Goal: Share content: Share content

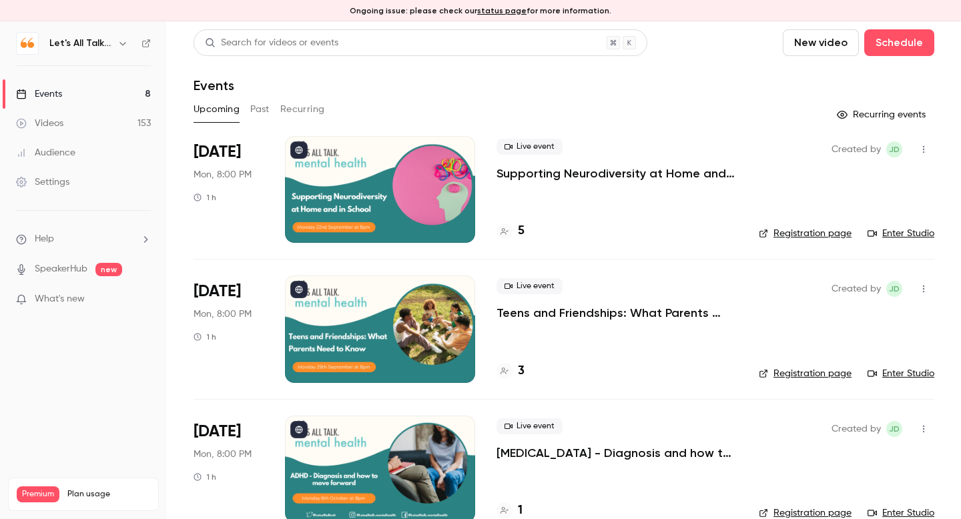
click at [631, 177] on p "Supporting Neurodiversity at Home and in School" at bounding box center [617, 174] width 241 height 16
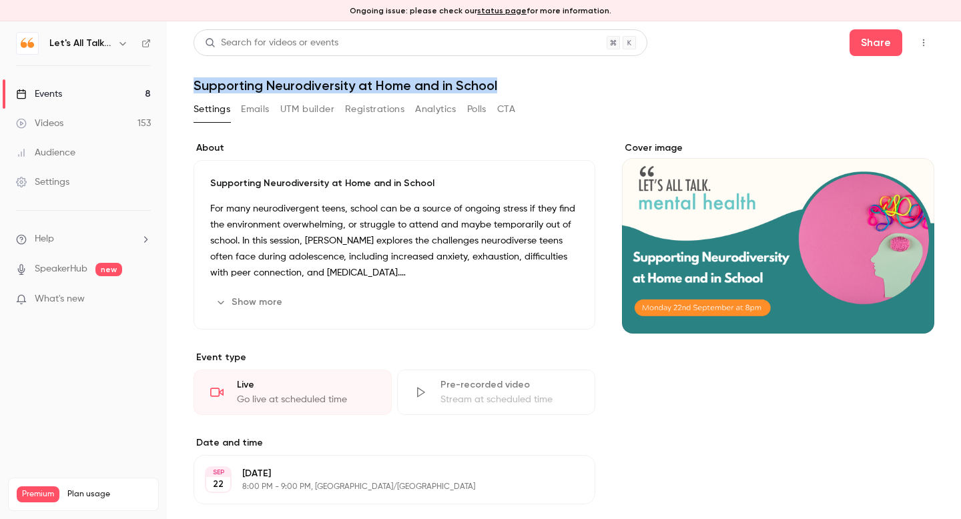
drag, startPoint x: 512, startPoint y: 85, endPoint x: 248, endPoint y: 75, distance: 264.5
click at [248, 75] on header "Search for videos or events Share Supporting Neurodiversity at Home and in Scho…" at bounding box center [564, 61] width 741 height 64
copy h1 "Supporting Neurodiversity at Home and in School"
click at [874, 43] on button "Share" at bounding box center [876, 42] width 53 height 27
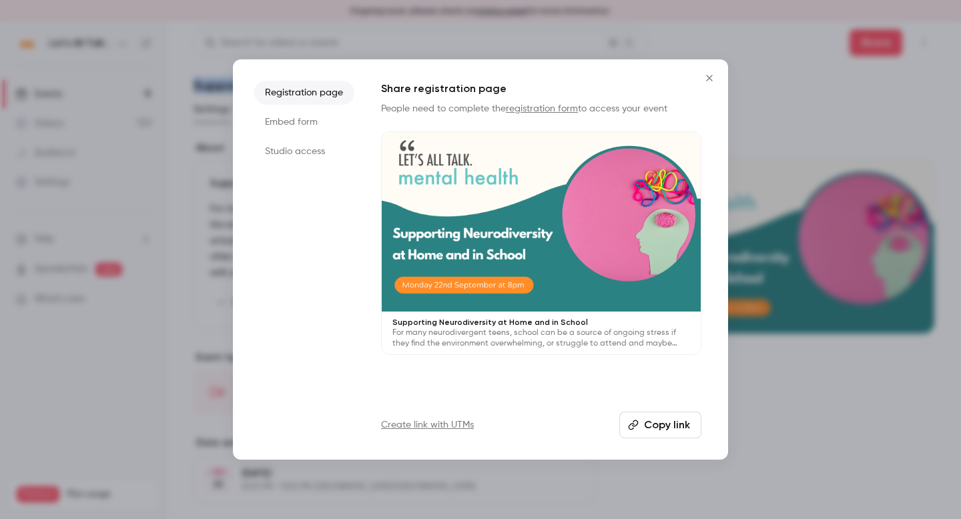
click at [647, 422] on button "Copy link" at bounding box center [660, 425] width 82 height 27
click at [920, 67] on div at bounding box center [480, 259] width 961 height 519
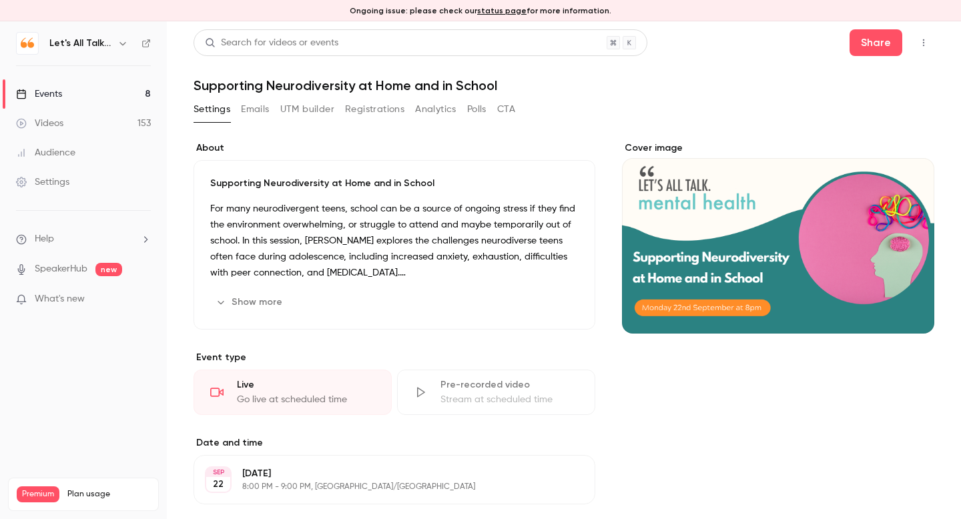
click at [920, 47] on button "button" at bounding box center [923, 42] width 21 height 21
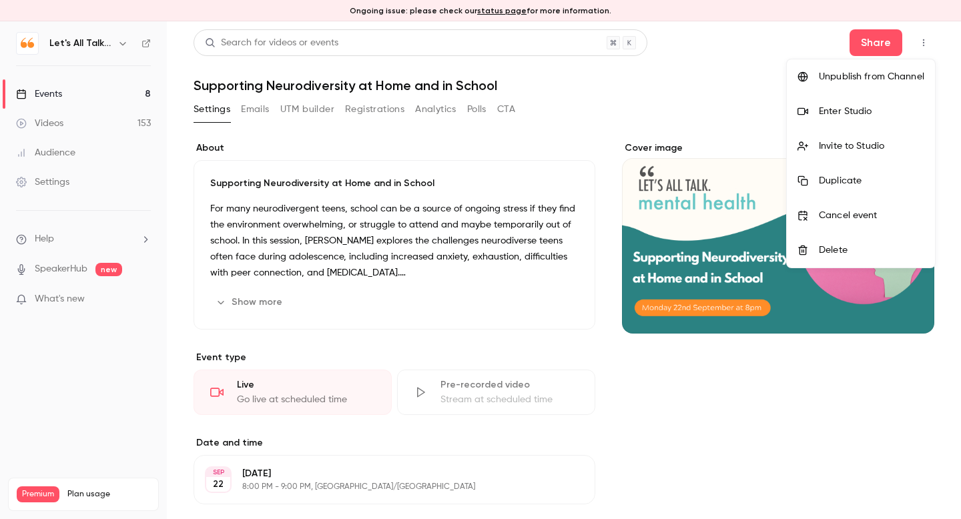
click at [867, 148] on div "Invite to Studio" at bounding box center [871, 146] width 105 height 13
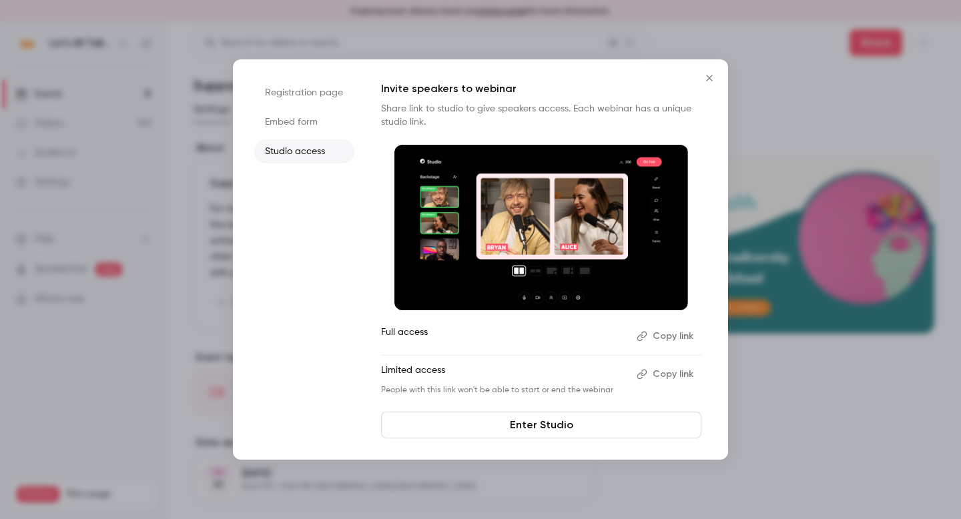
click at [669, 372] on button "Copy link" at bounding box center [666, 374] width 70 height 21
click at [708, 77] on icon "Close" at bounding box center [709, 78] width 6 height 6
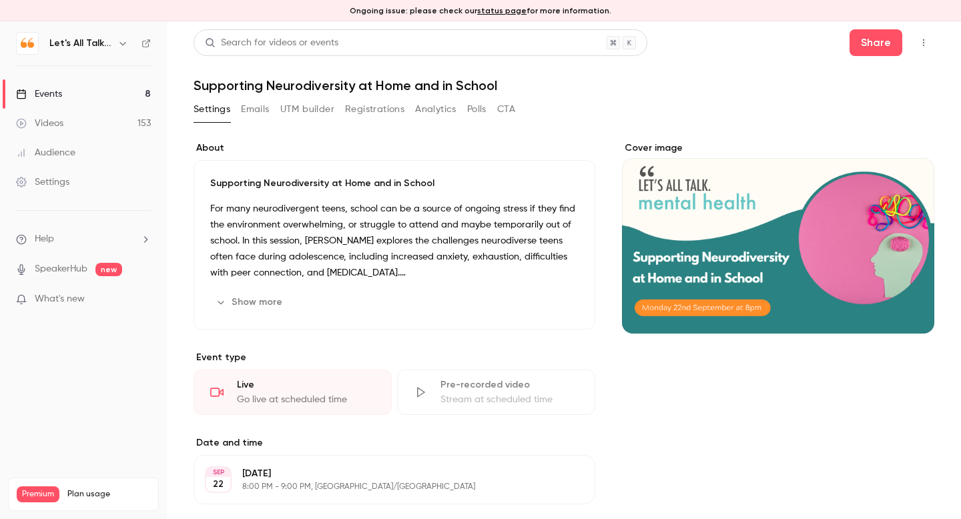
click at [60, 98] on div "Events" at bounding box center [39, 93] width 46 height 13
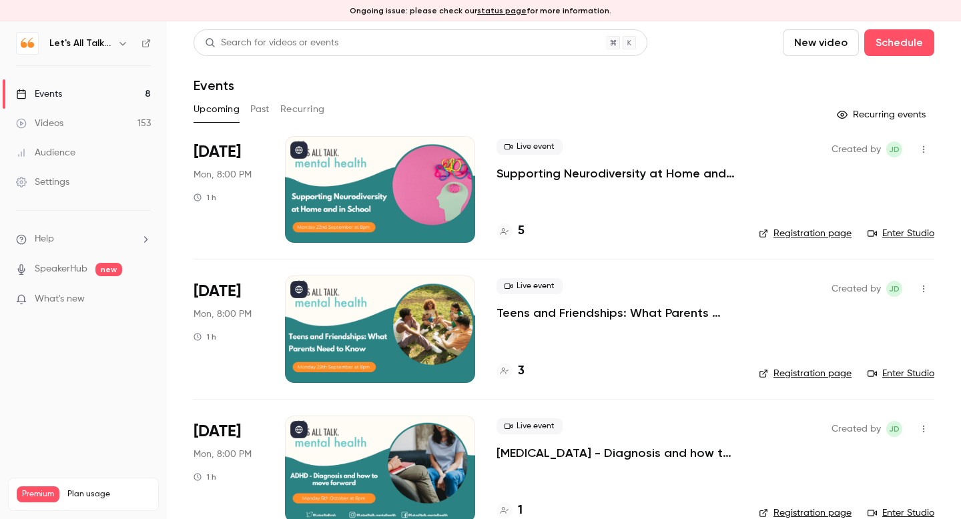
click at [544, 317] on p "Teens and Friendships: What Parents Need to Know" at bounding box center [617, 313] width 241 height 16
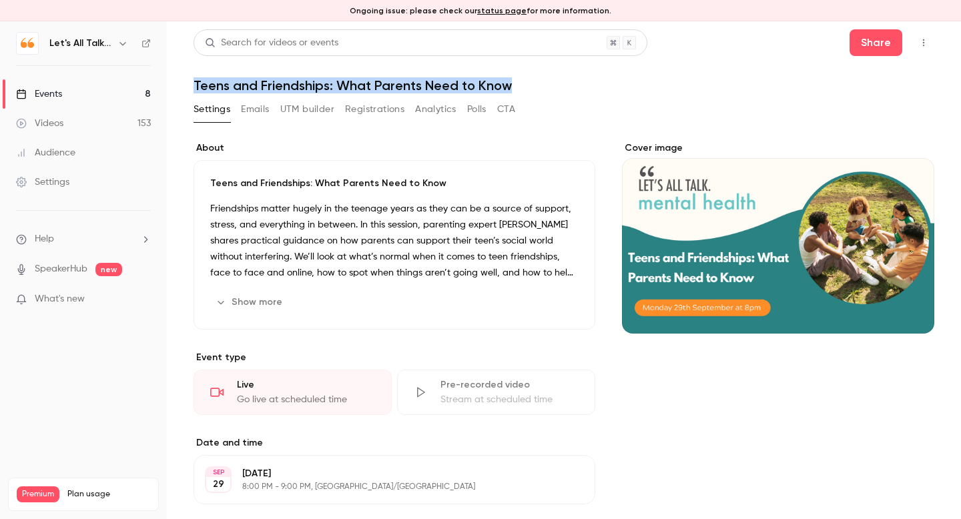
drag, startPoint x: 517, startPoint y: 83, endPoint x: 239, endPoint y: 74, distance: 277.8
click at [239, 74] on header "Search for videos or events Share Teens and Friendships: What Parents Need to K…" at bounding box center [564, 61] width 741 height 64
copy h1 "Teens and Friendships: What Parents Need to Know"
click at [52, 92] on div "Events" at bounding box center [39, 93] width 46 height 13
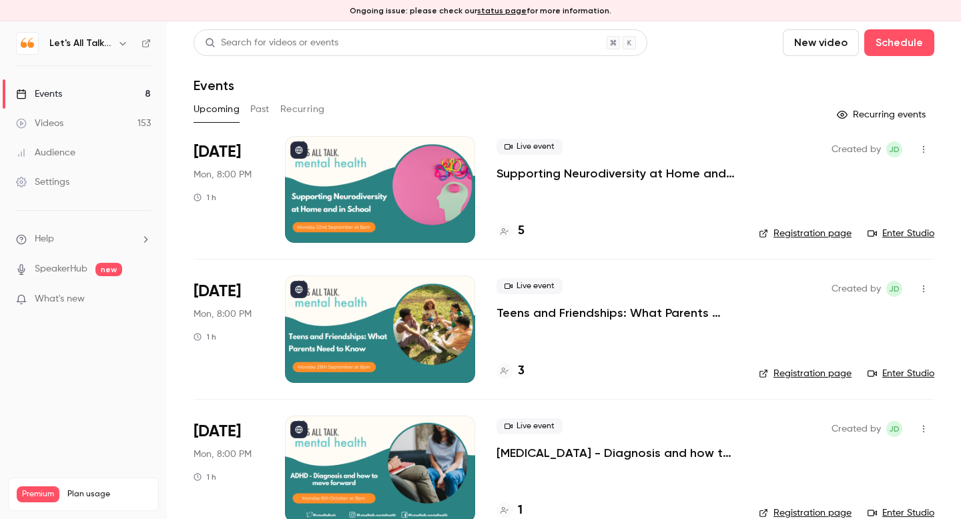
click at [545, 178] on p "Supporting Neurodiversity at Home and in School" at bounding box center [617, 174] width 241 height 16
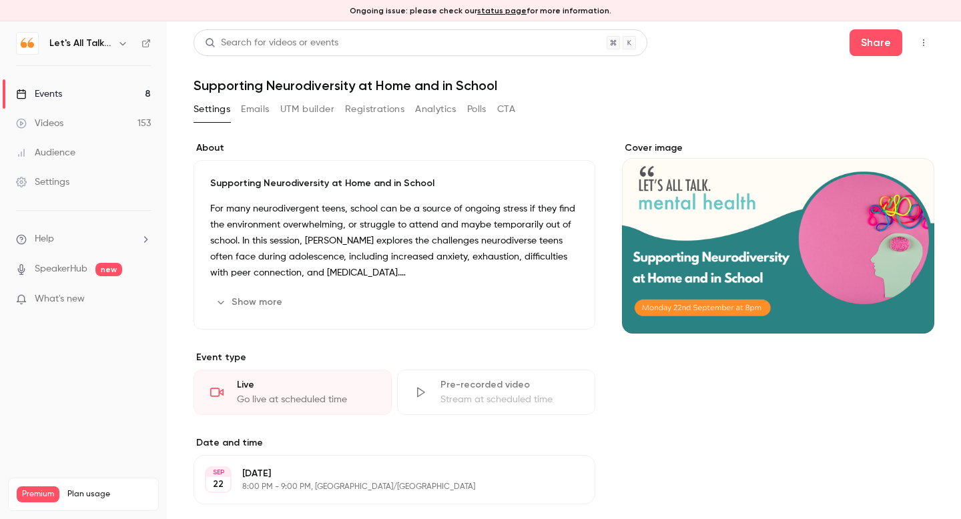
click at [922, 43] on icon "button" at bounding box center [924, 42] width 11 height 9
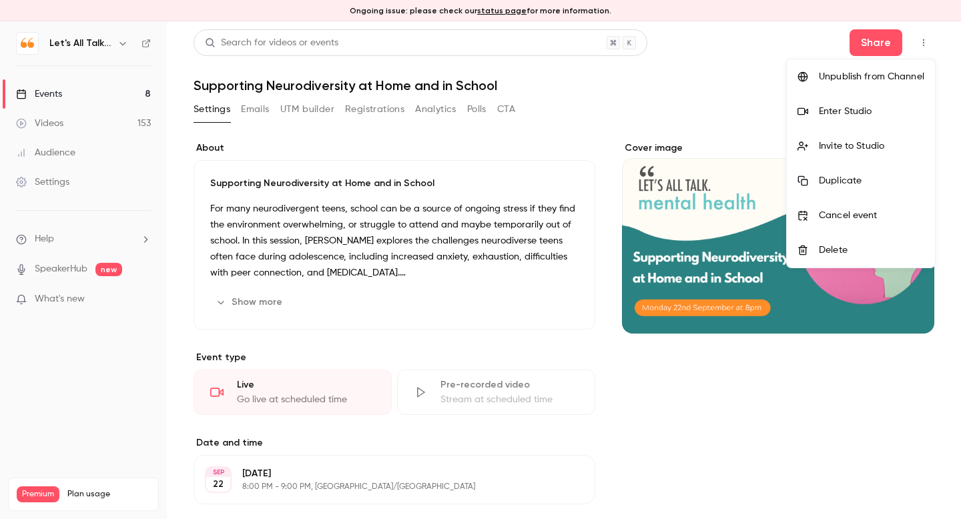
click at [860, 115] on div "Enter Studio" at bounding box center [871, 111] width 105 height 13
click at [860, 145] on div "Invite to Studio" at bounding box center [871, 146] width 105 height 13
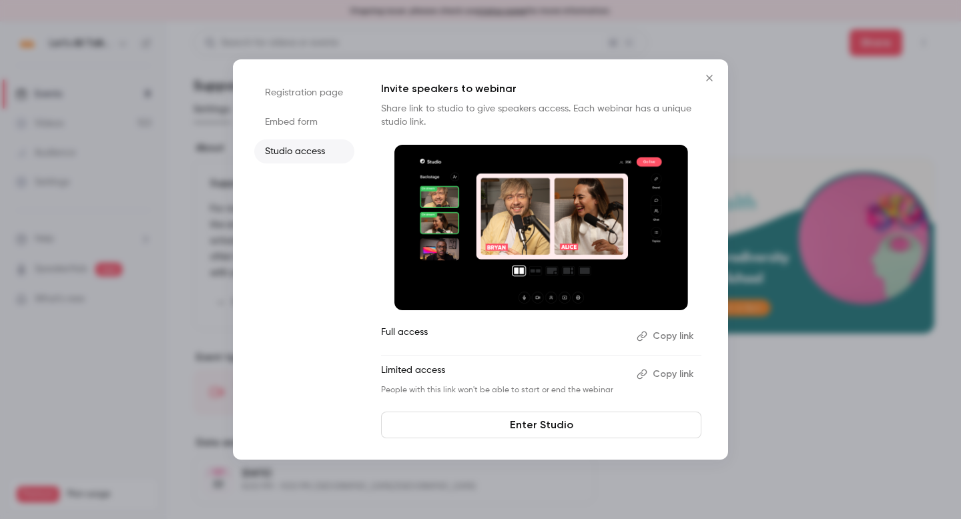
click at [676, 338] on button "Copy link" at bounding box center [666, 336] width 70 height 21
click at [775, 73] on div at bounding box center [480, 259] width 961 height 519
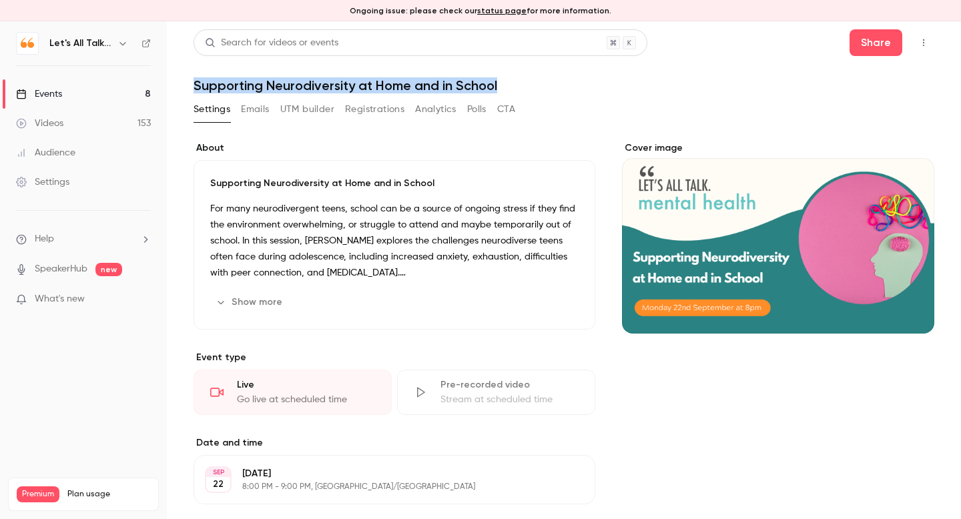
drag, startPoint x: 506, startPoint y: 83, endPoint x: 244, endPoint y: 77, distance: 262.4
click at [244, 77] on h1 "Supporting Neurodiversity at Home and in School" at bounding box center [564, 85] width 741 height 16
copy h1 "Supporting Neurodiversity at Home and in School"
click at [54, 93] on div "Events" at bounding box center [39, 93] width 46 height 13
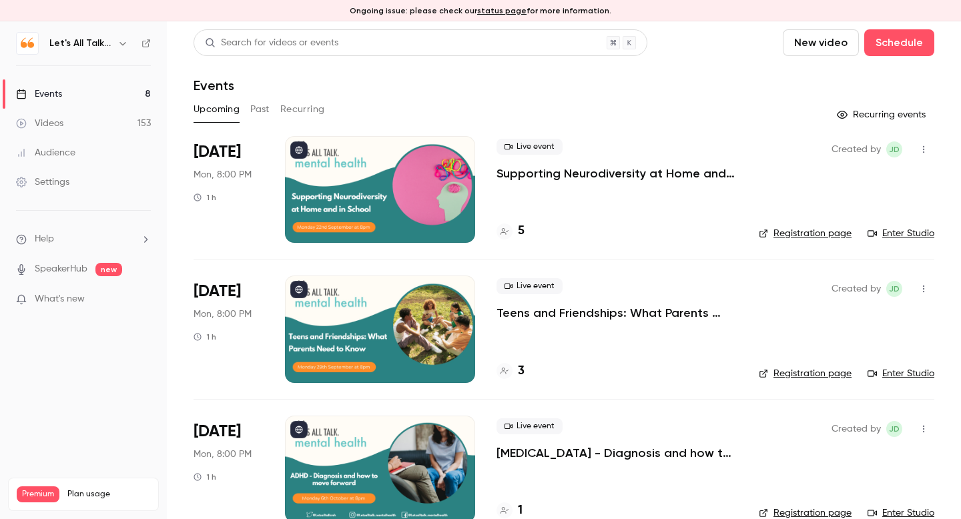
click at [512, 312] on p "Teens and Friendships: What Parents Need to Know" at bounding box center [617, 313] width 241 height 16
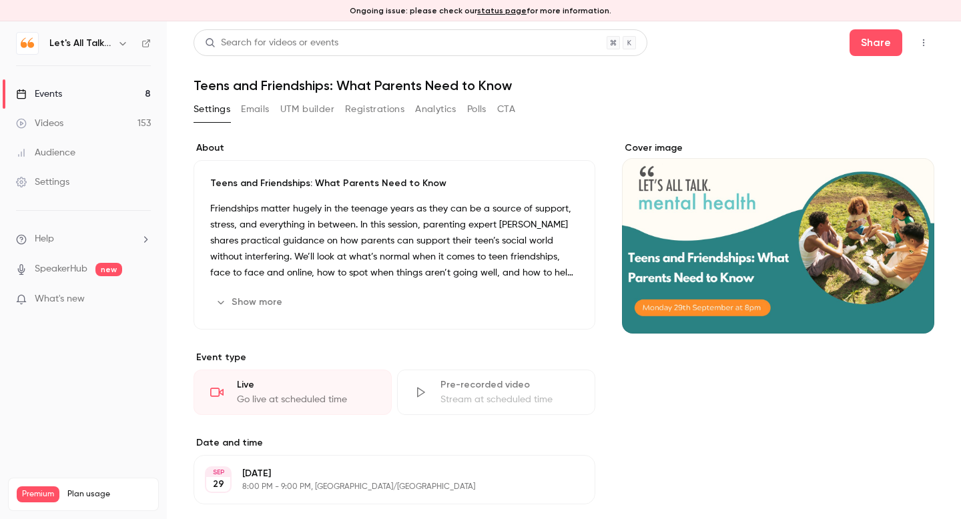
click at [926, 47] on icon "button" at bounding box center [924, 42] width 11 height 9
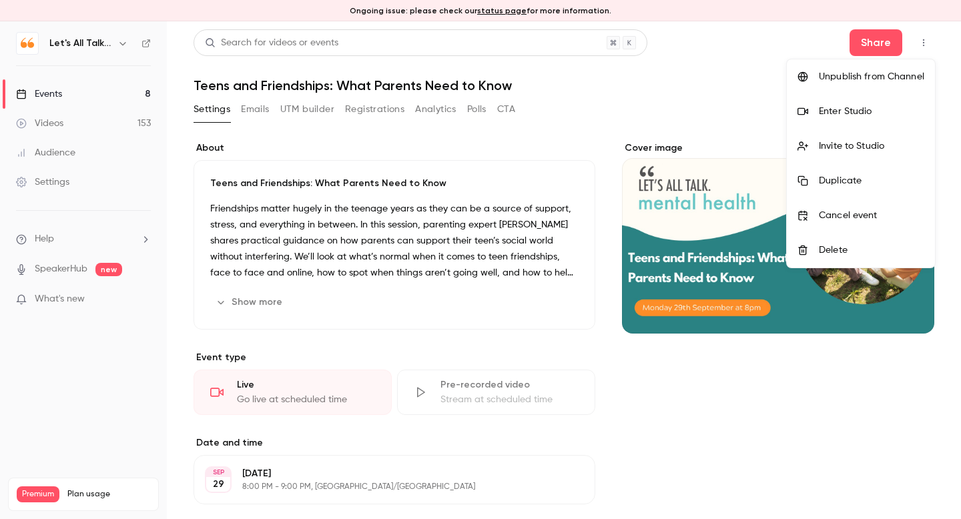
click at [878, 140] on div "Invite to Studio" at bounding box center [871, 146] width 105 height 13
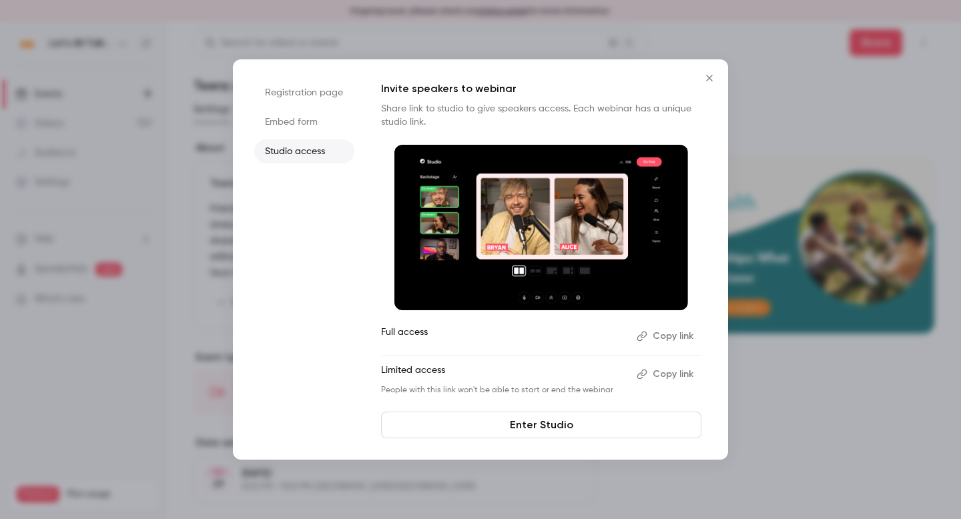
click at [665, 371] on button "Copy link" at bounding box center [666, 374] width 70 height 21
